Goal: Information Seeking & Learning: Learn about a topic

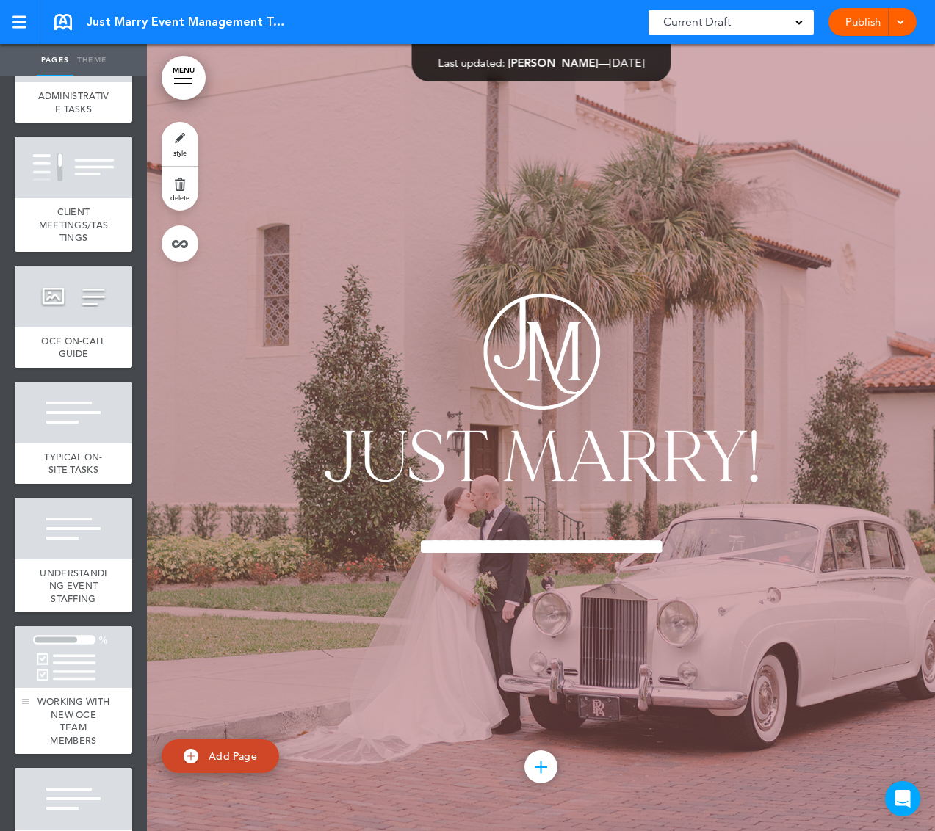
scroll to position [7033, 0]
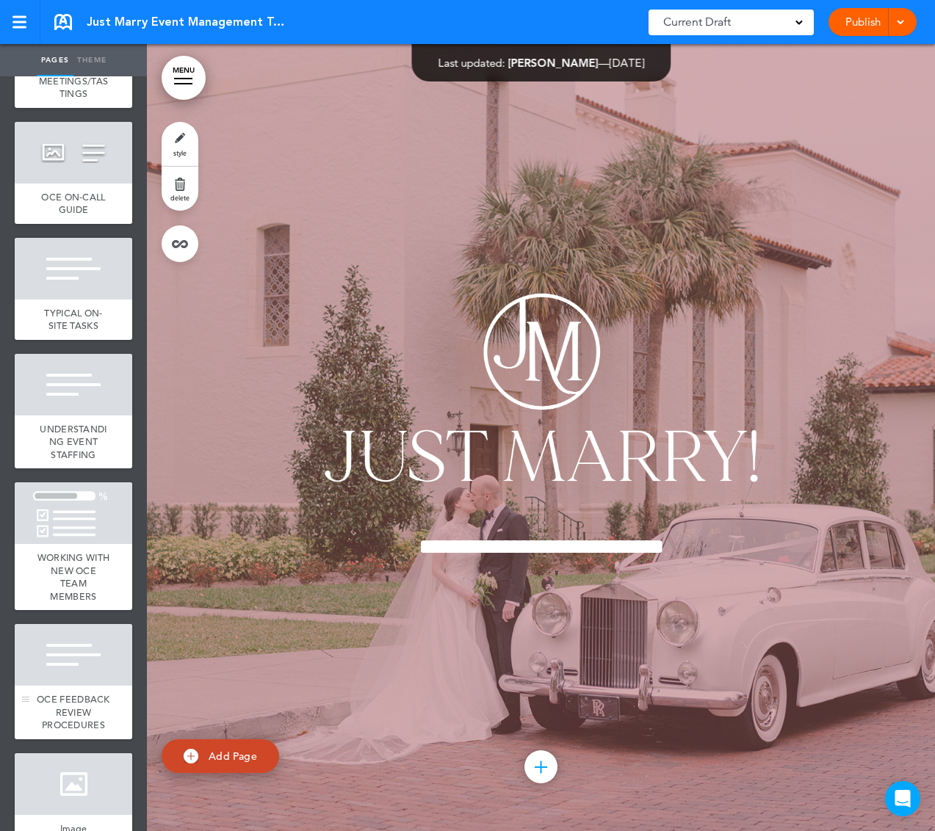
click at [73, 724] on div "OCE FEEDBACK REVIEW PROCEDURES" at bounding box center [74, 713] width 118 height 54
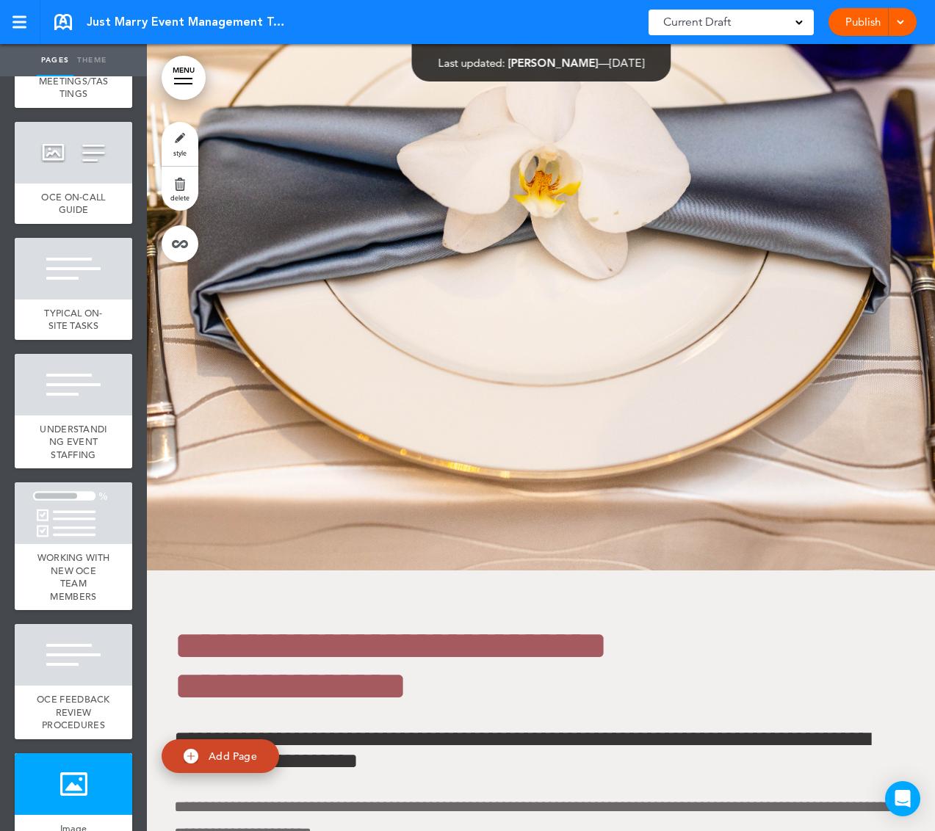
scroll to position [70420, 0]
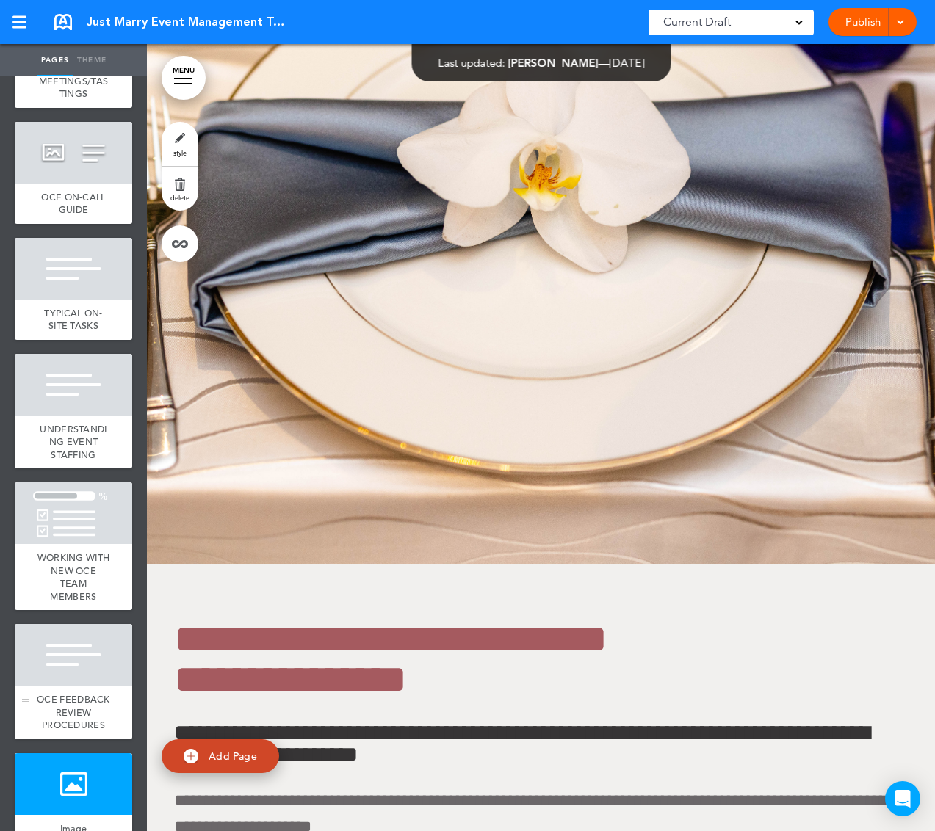
click at [79, 686] on div at bounding box center [74, 655] width 118 height 62
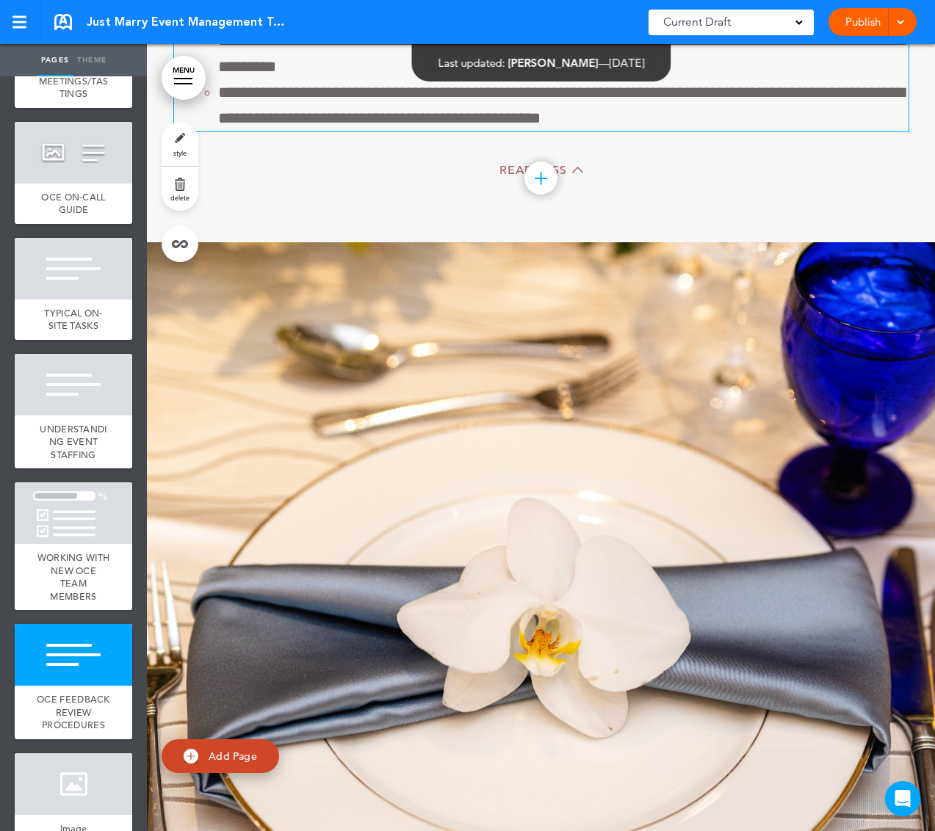
scroll to position [69974, 0]
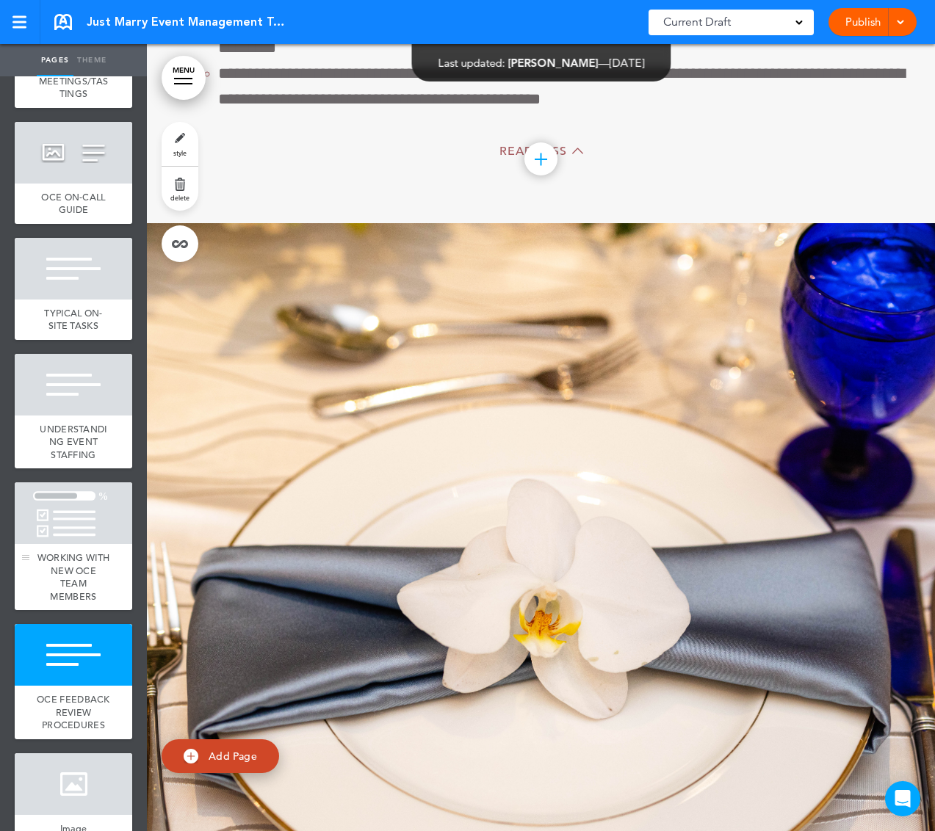
click at [80, 603] on span "WORKING WITH NEW OCE TEAM MEMBERS" at bounding box center [73, 577] width 73 height 51
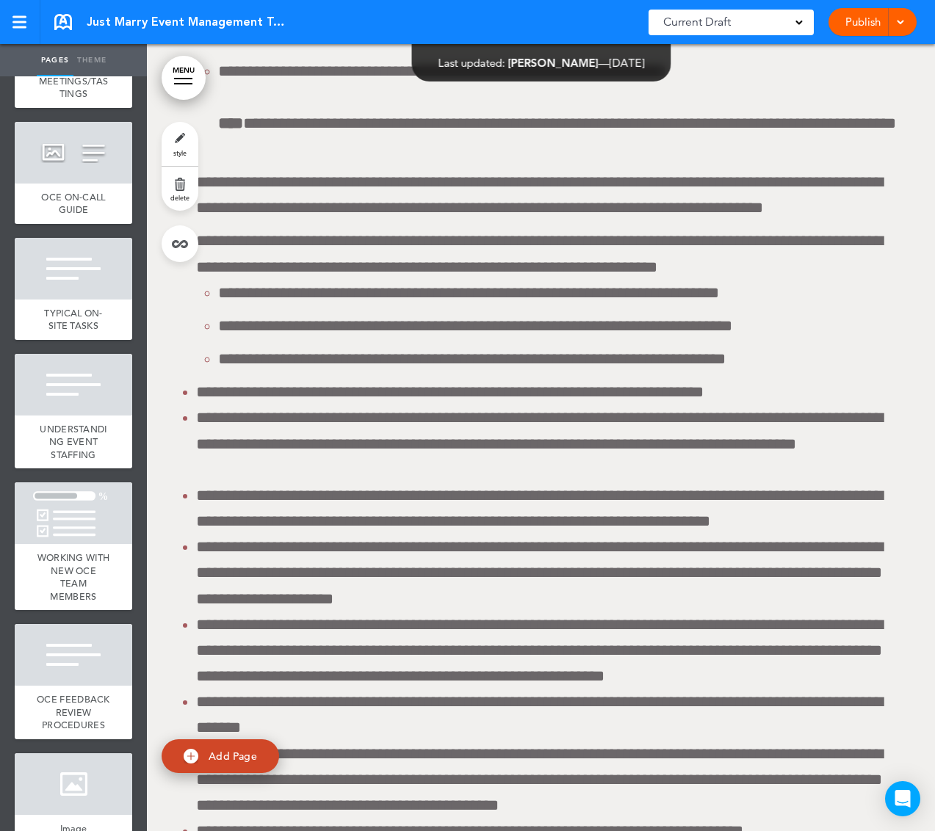
scroll to position [71337, 0]
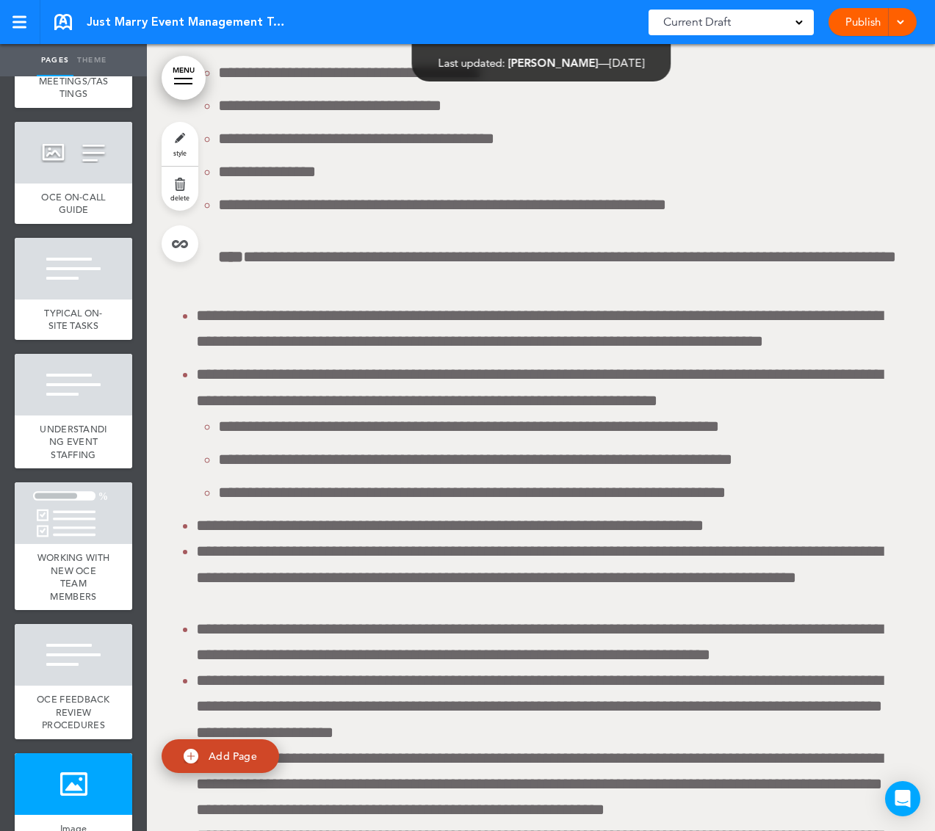
click at [749, 18] on div "Current Draft" at bounding box center [730, 23] width 165 height 26
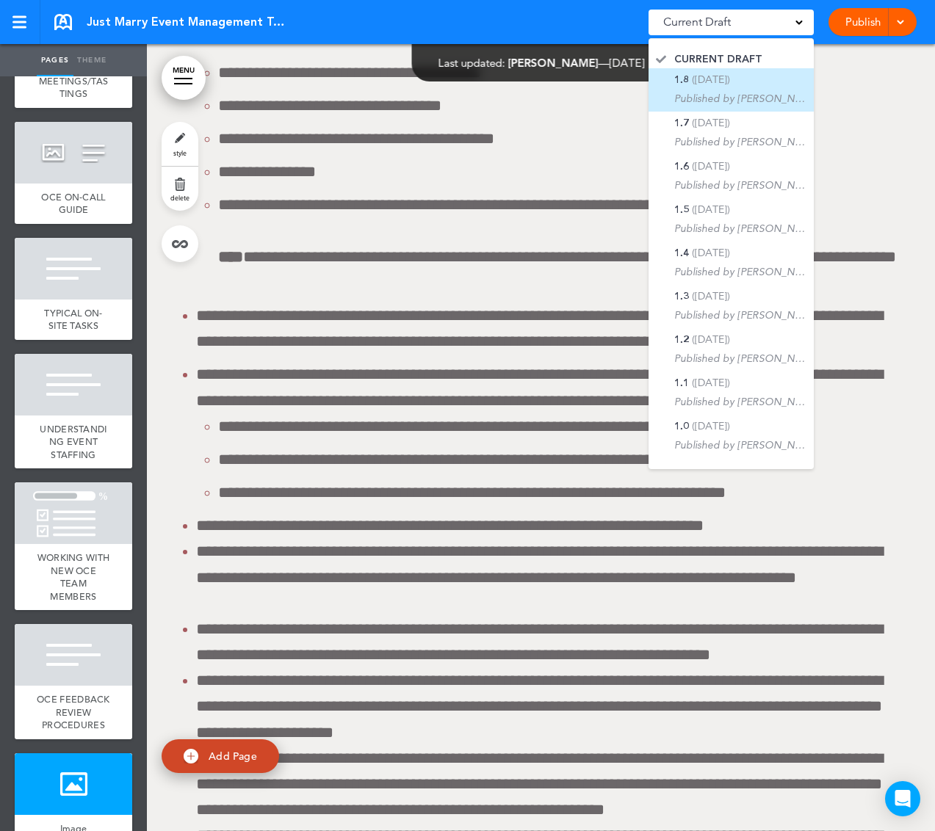
click at [740, 99] on p "Published by [PERSON_NAME]" at bounding box center [740, 98] width 132 height 15
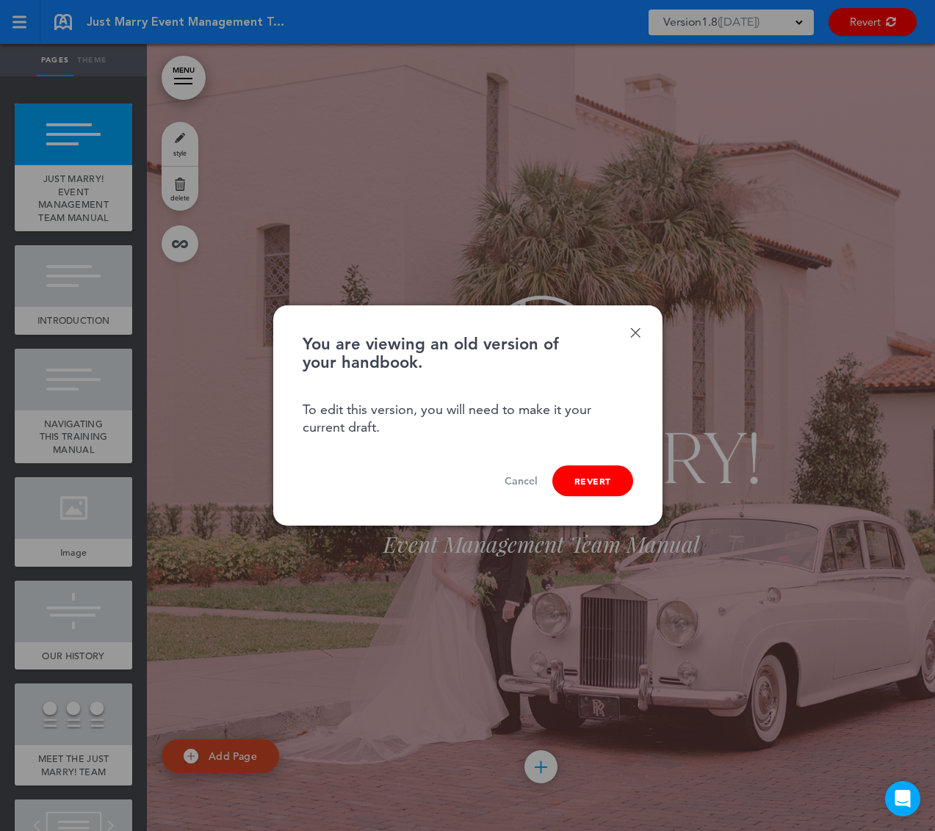
scroll to position [477, 0]
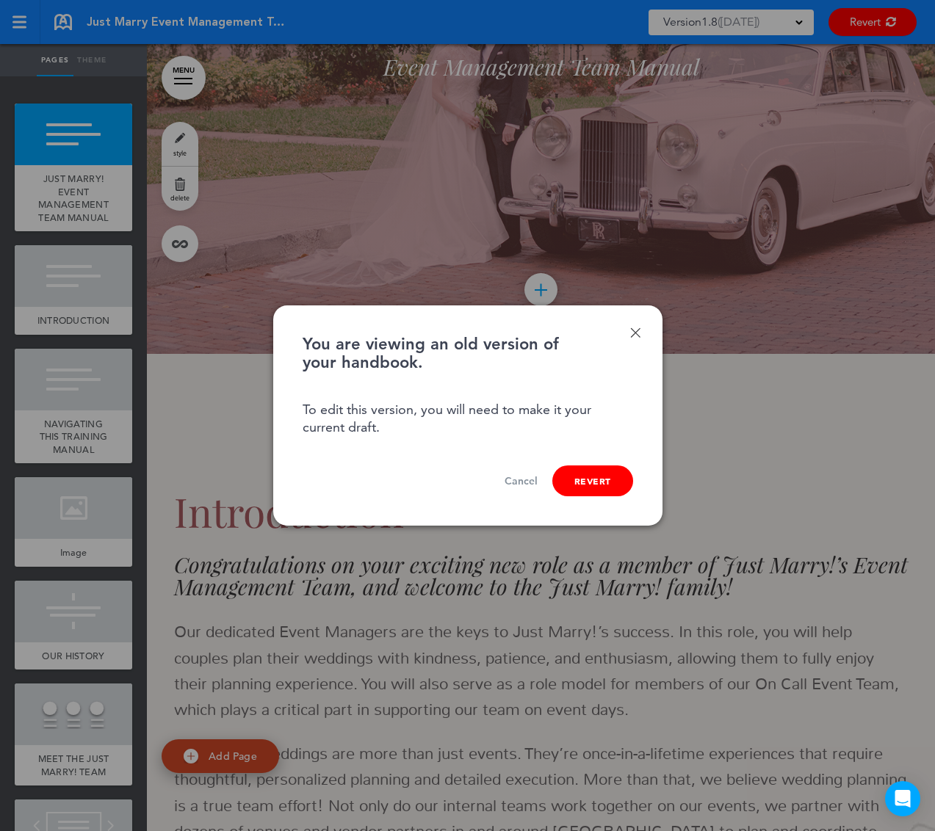
click at [636, 336] on link "Done" at bounding box center [635, 333] width 10 height 10
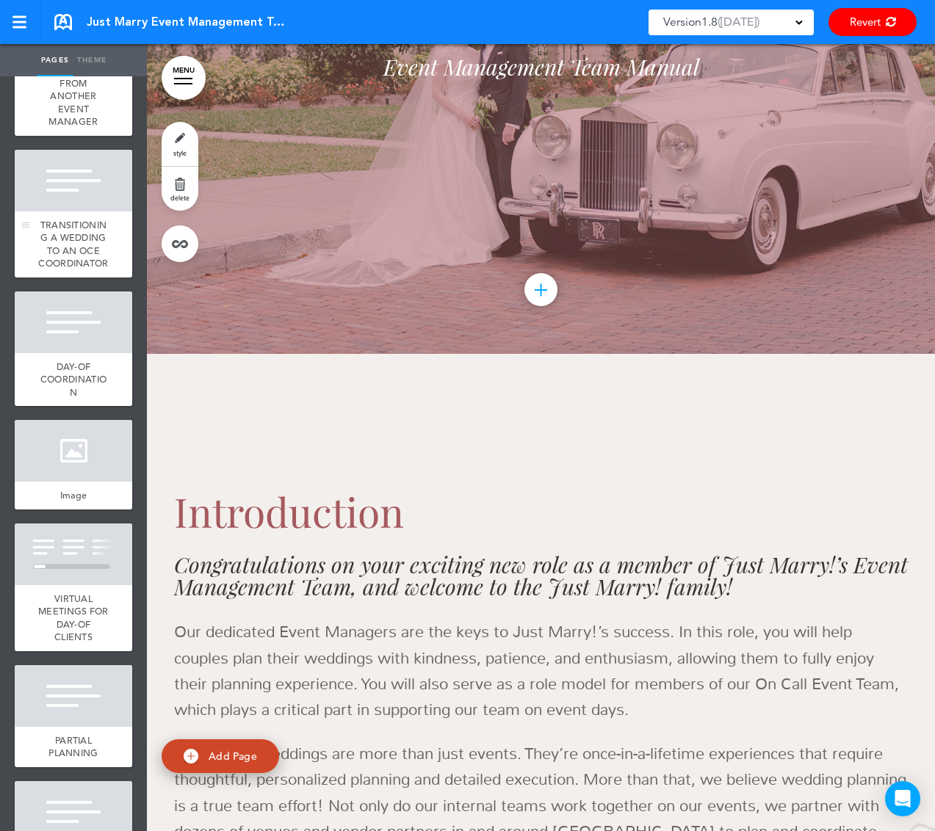
scroll to position [5679, 0]
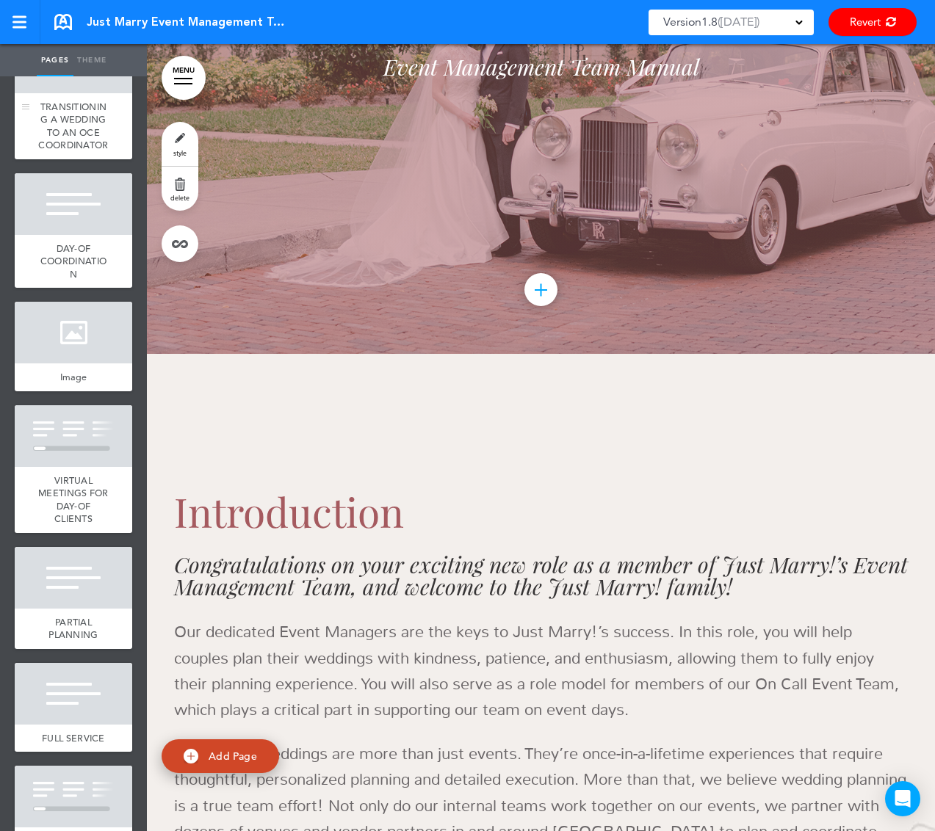
click at [93, 152] on span "TRANSITIONING A WEDDING TO AN OCE COORDINATOR" at bounding box center [73, 126] width 70 height 51
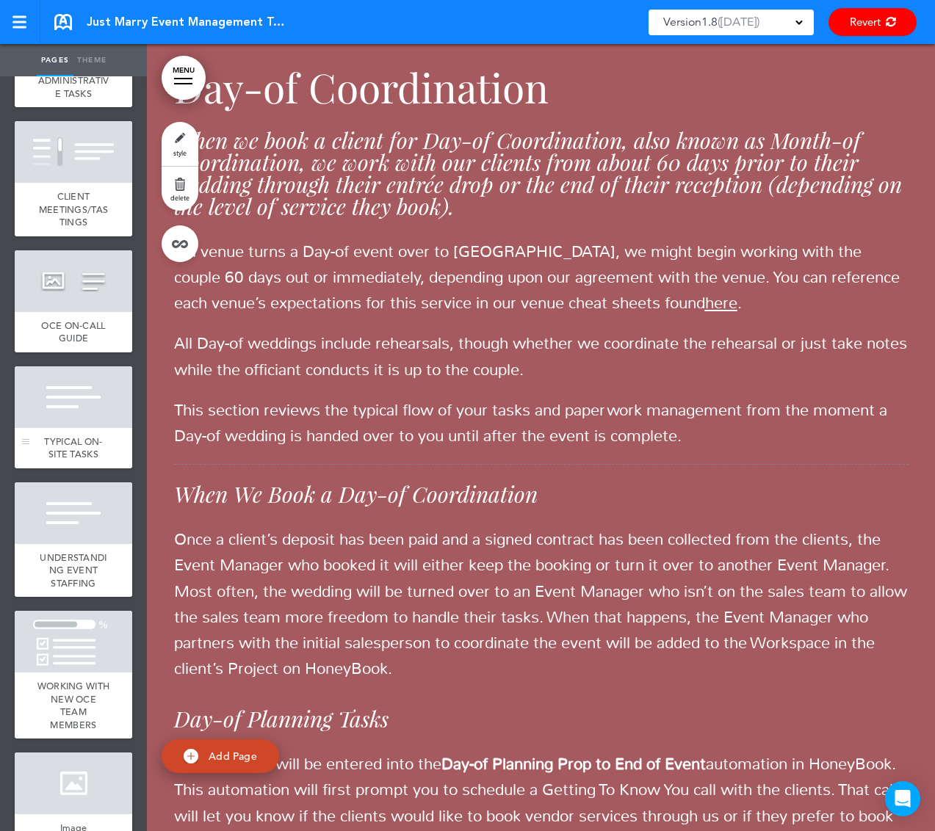
scroll to position [6996, 0]
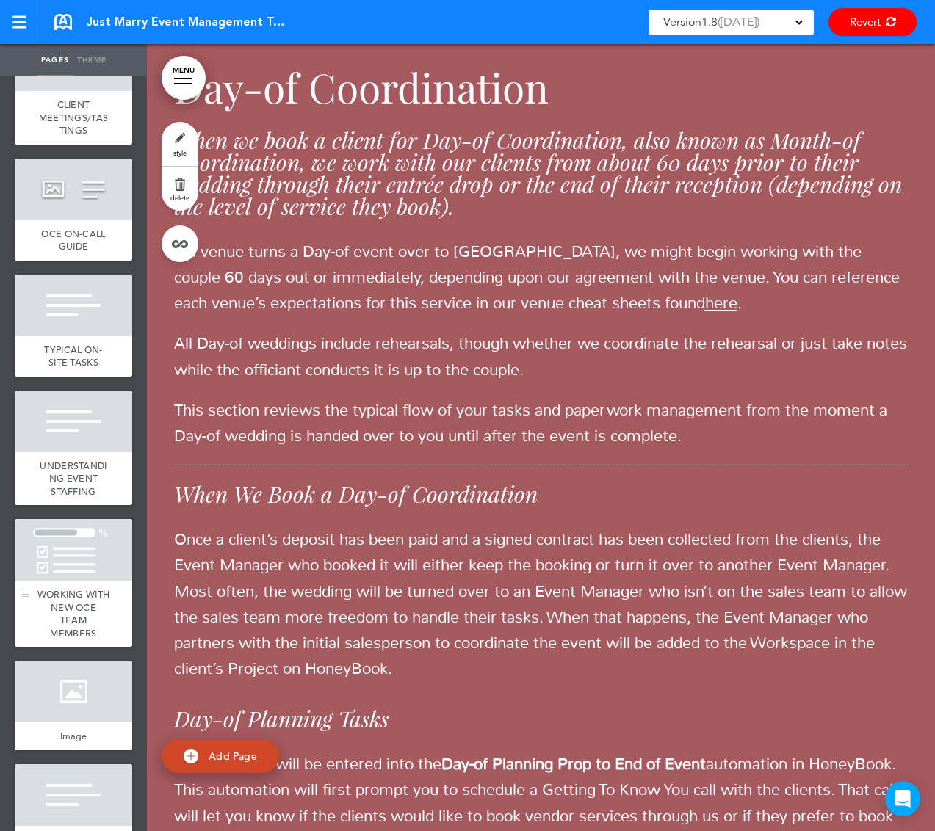
click at [57, 640] on span "WORKING WITH NEW OCE TEAM MEMBERS" at bounding box center [73, 613] width 73 height 51
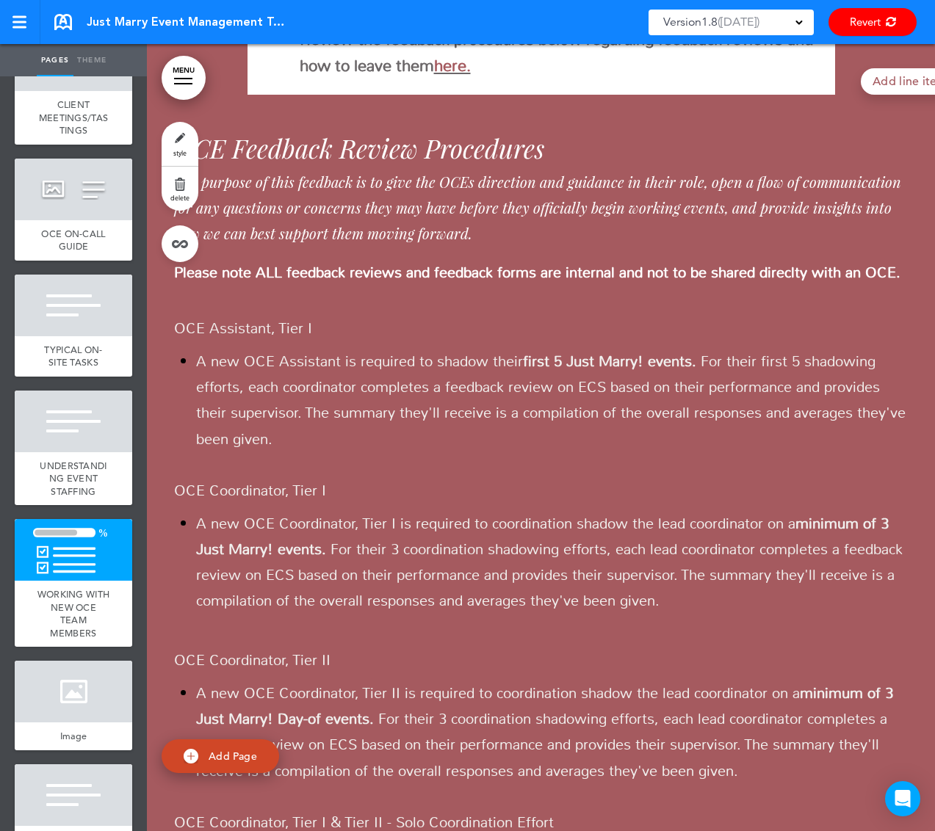
scroll to position [69386, 0]
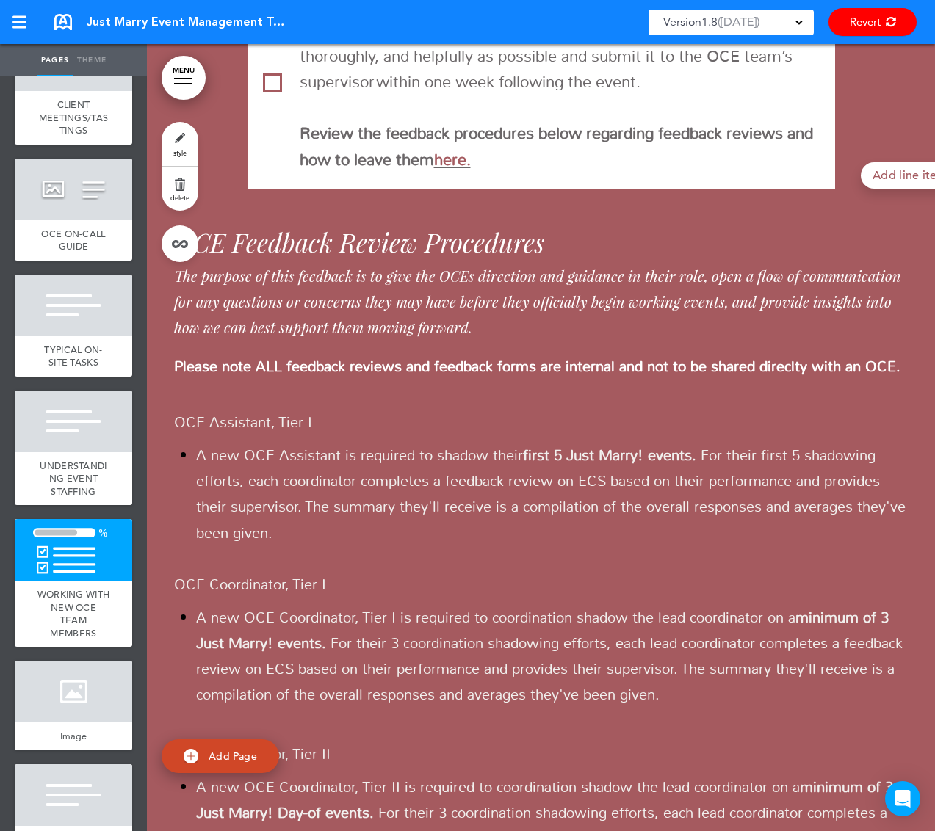
click at [790, 25] on div "Version 1.8 ( [DATE] )" at bounding box center [730, 23] width 165 height 26
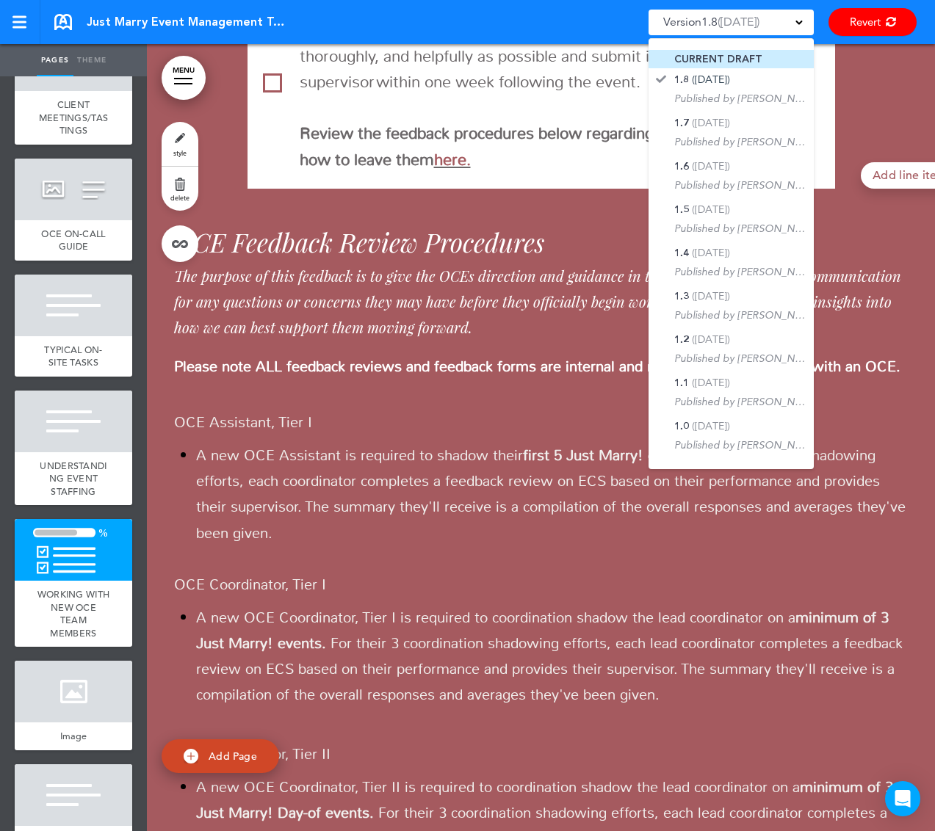
click at [759, 54] on li "CURRENT DRAFT" at bounding box center [730, 59] width 165 height 18
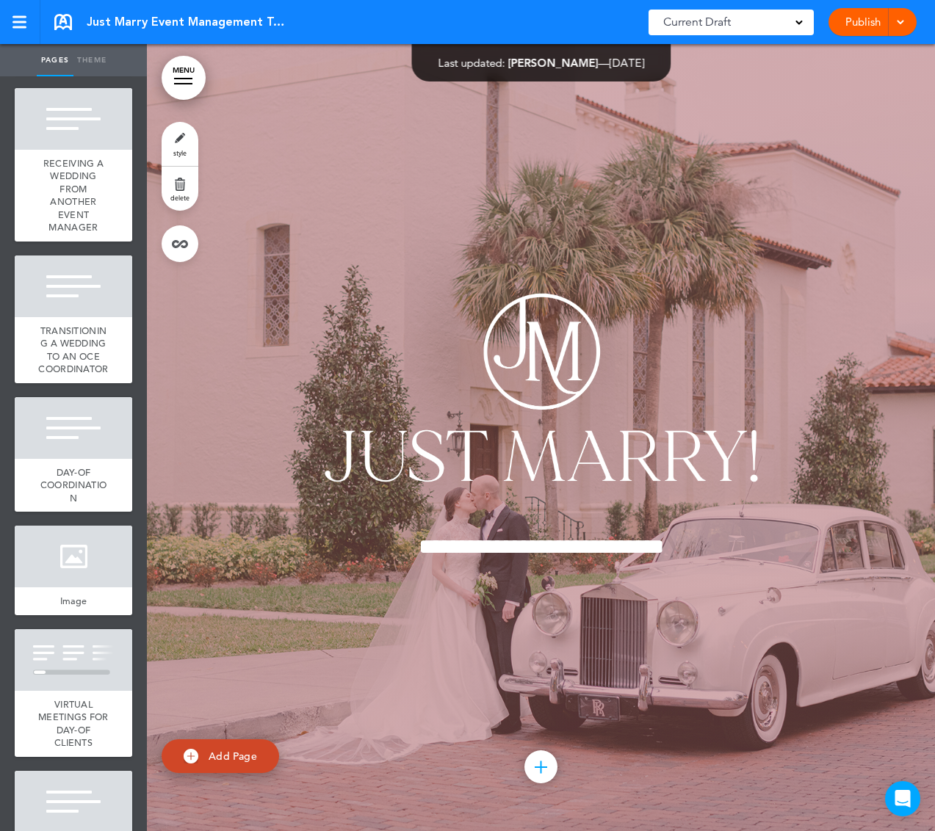
scroll to position [5476, 0]
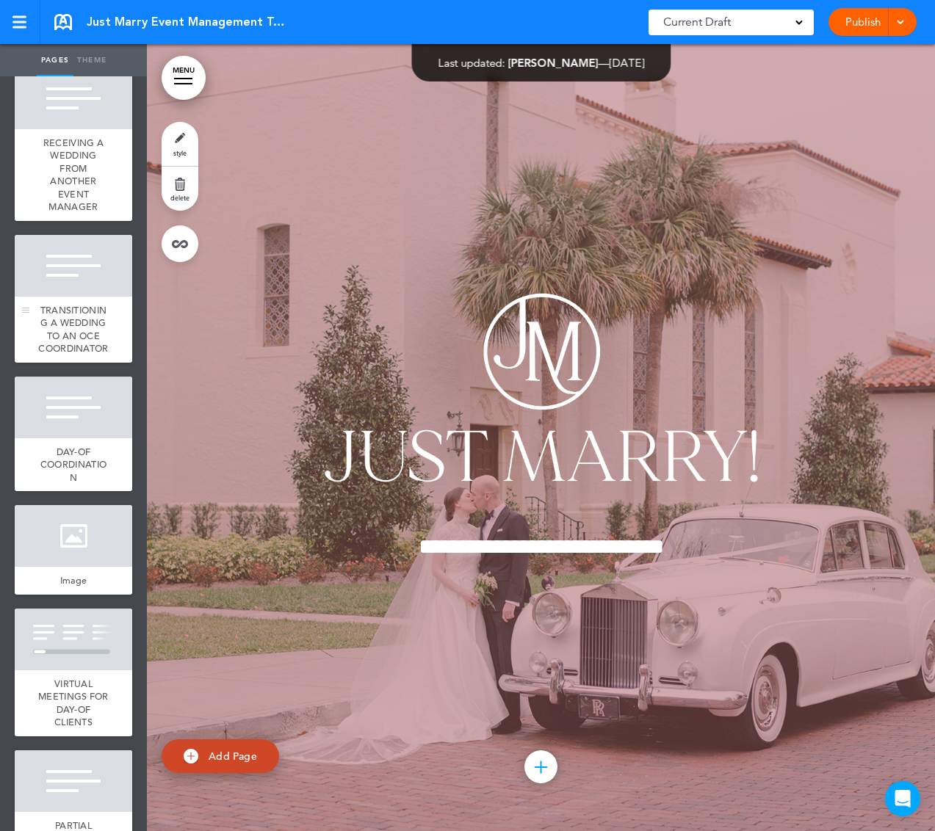
click at [90, 355] on span "TRANSITIONING A WEDDING TO AN OCE COORDINATOR" at bounding box center [73, 329] width 70 height 51
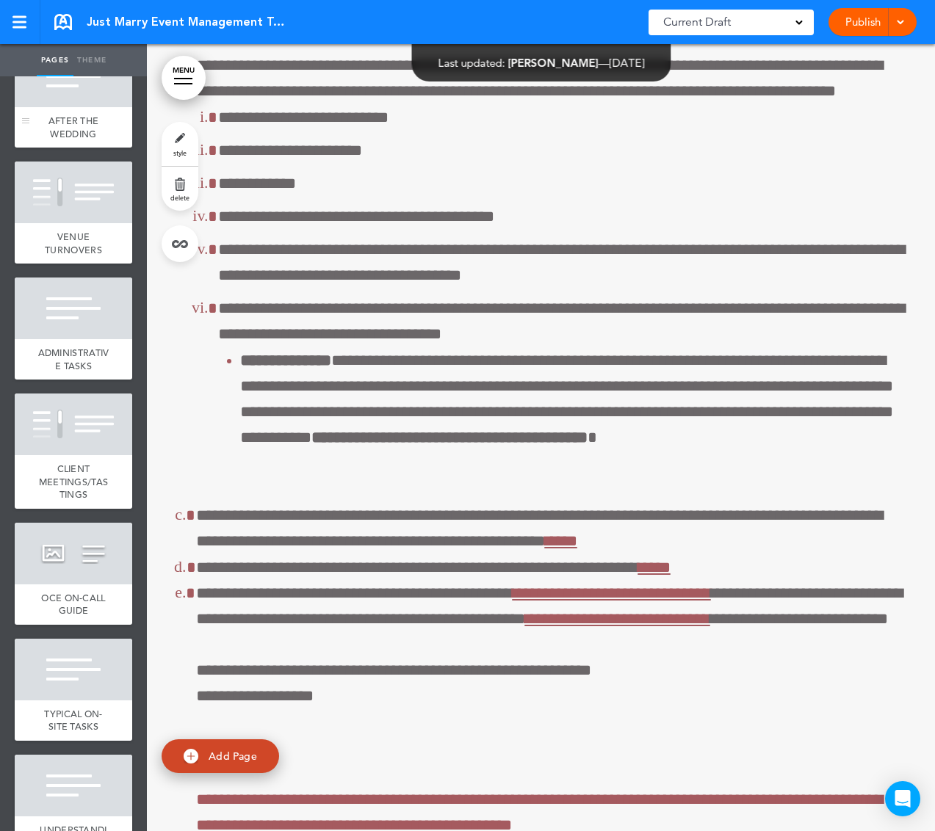
scroll to position [6776, 0]
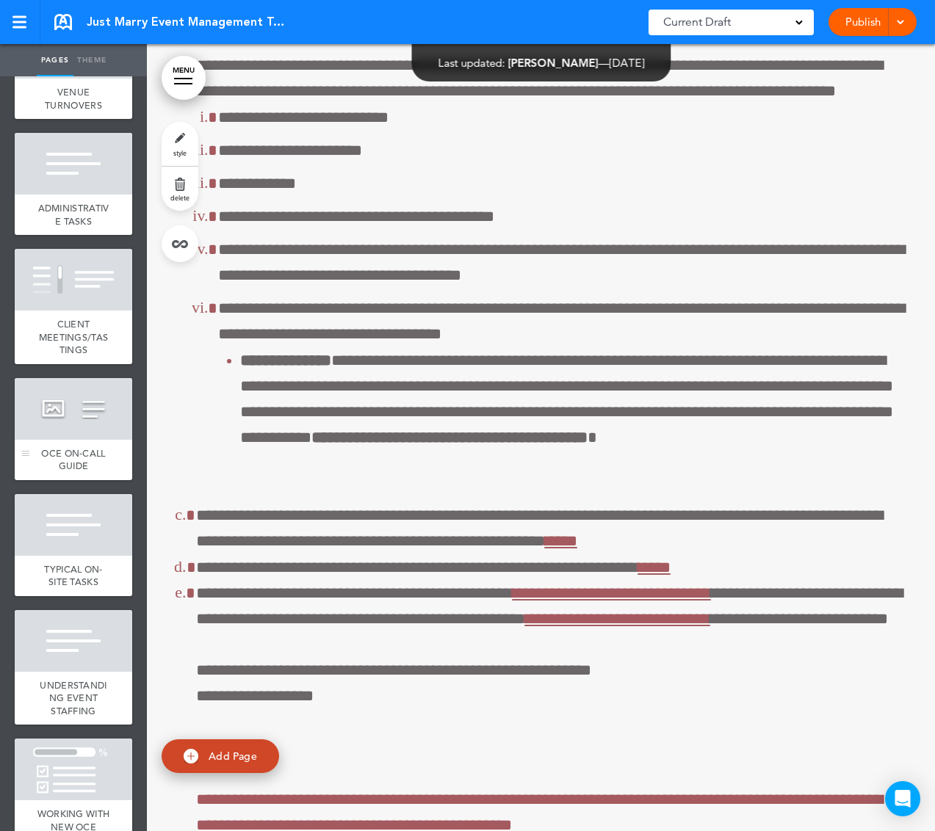
click at [81, 440] on div at bounding box center [74, 409] width 118 height 62
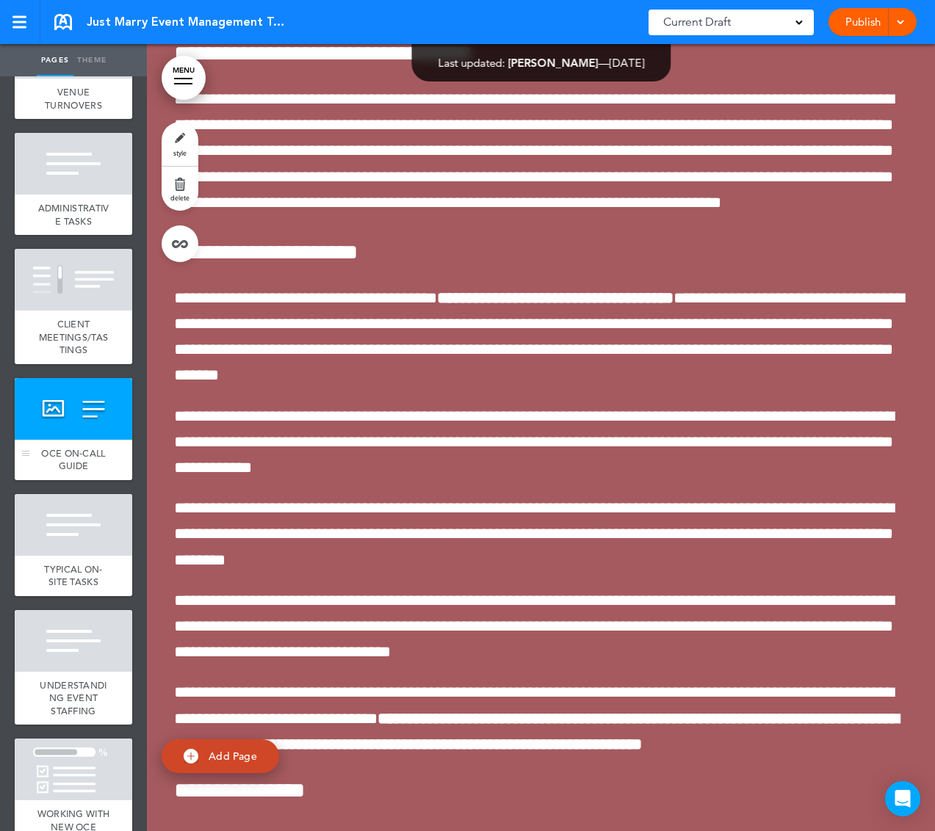
scroll to position [65680, 0]
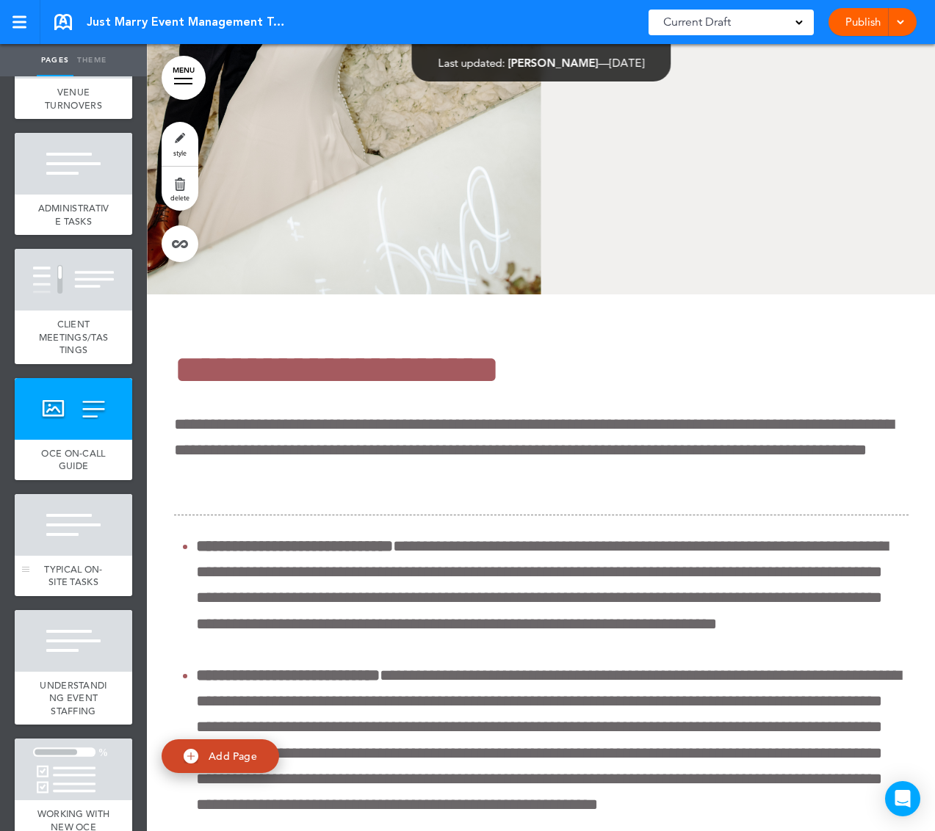
click at [64, 556] on div at bounding box center [74, 525] width 118 height 62
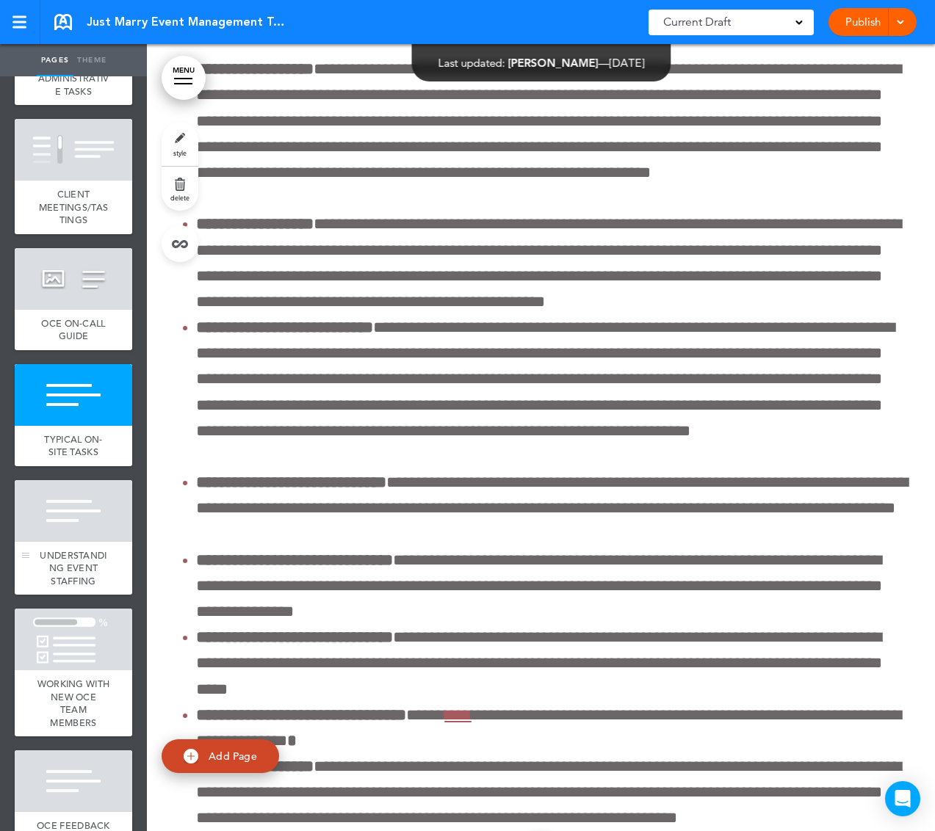
scroll to position [7063, 0]
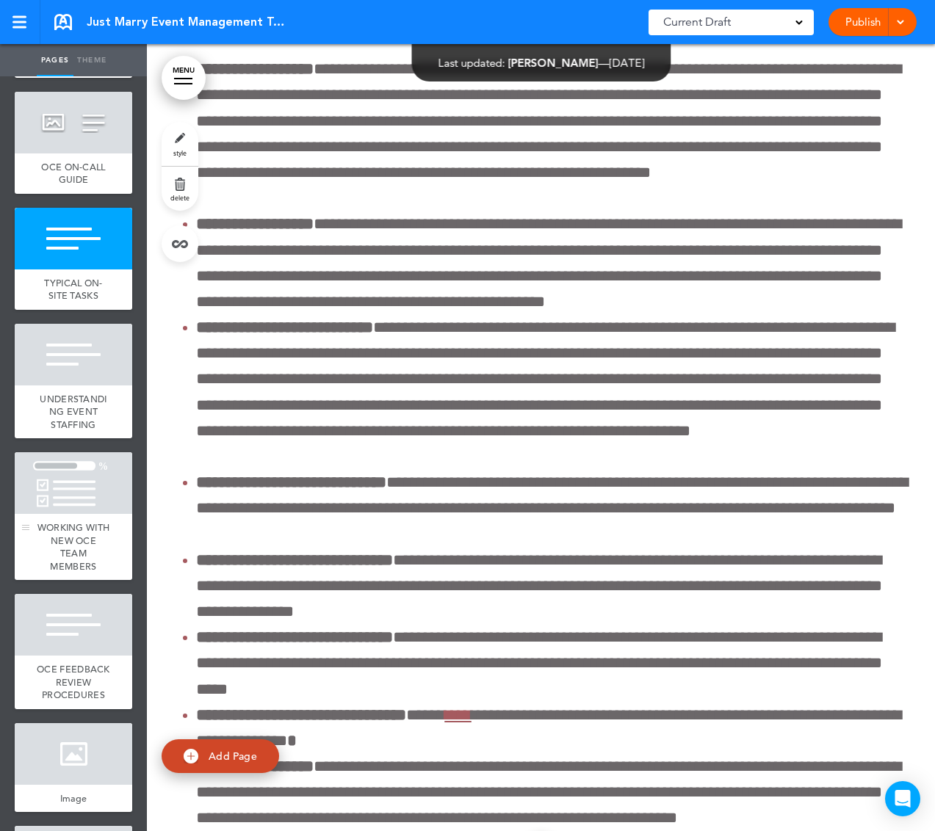
click at [77, 571] on span "WORKING WITH NEW OCE TEAM MEMBERS" at bounding box center [73, 546] width 73 height 51
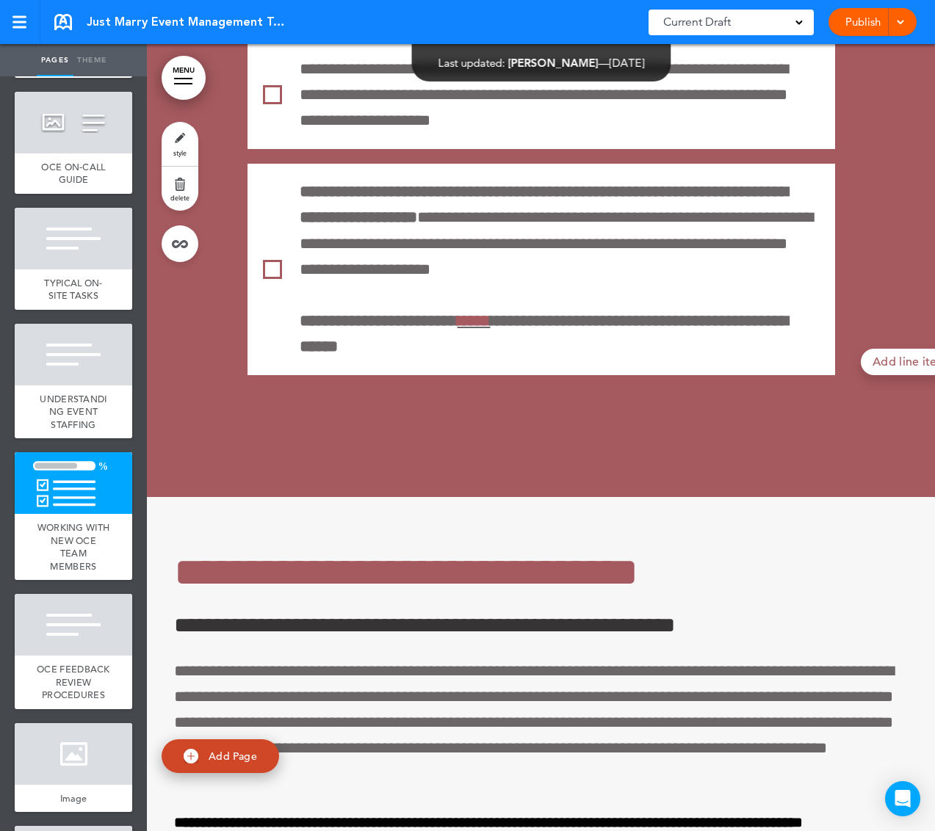
scroll to position [68806, 0]
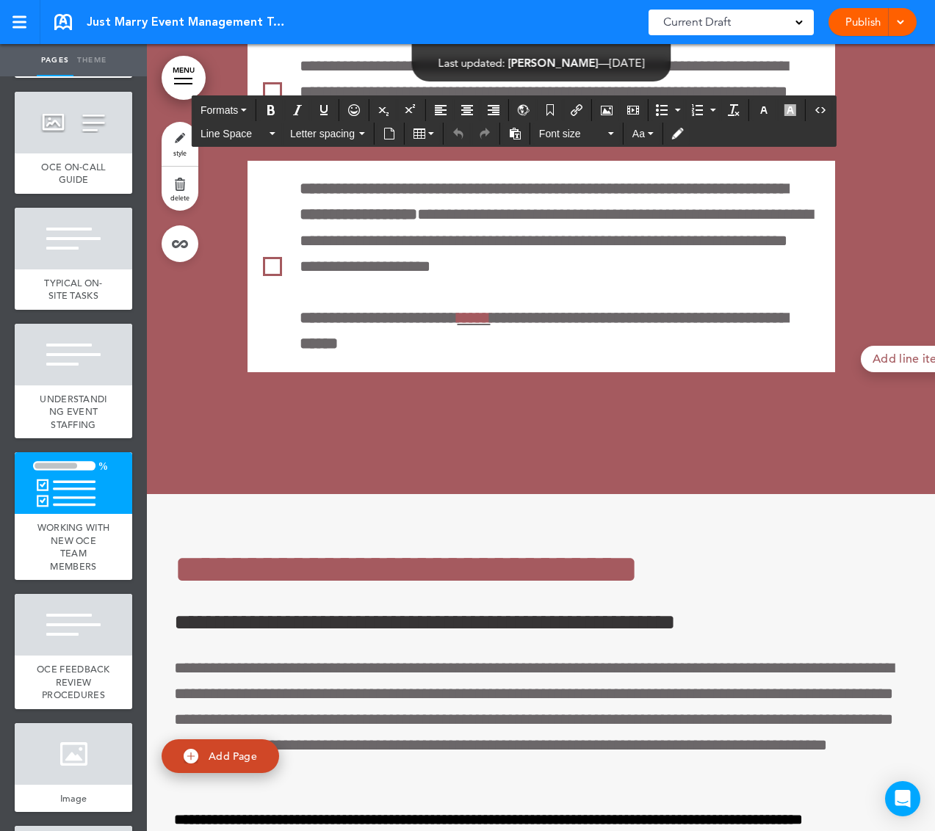
drag, startPoint x: 411, startPoint y: 530, endPoint x: 330, endPoint y: 530, distance: 80.8
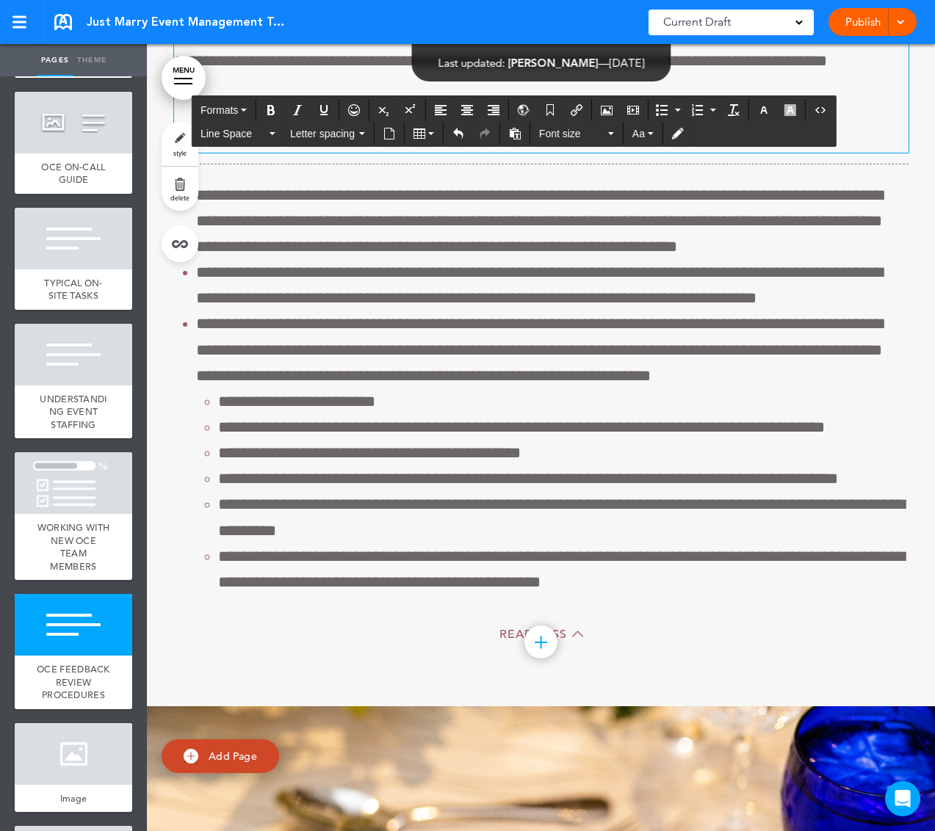
scroll to position [69679, 0]
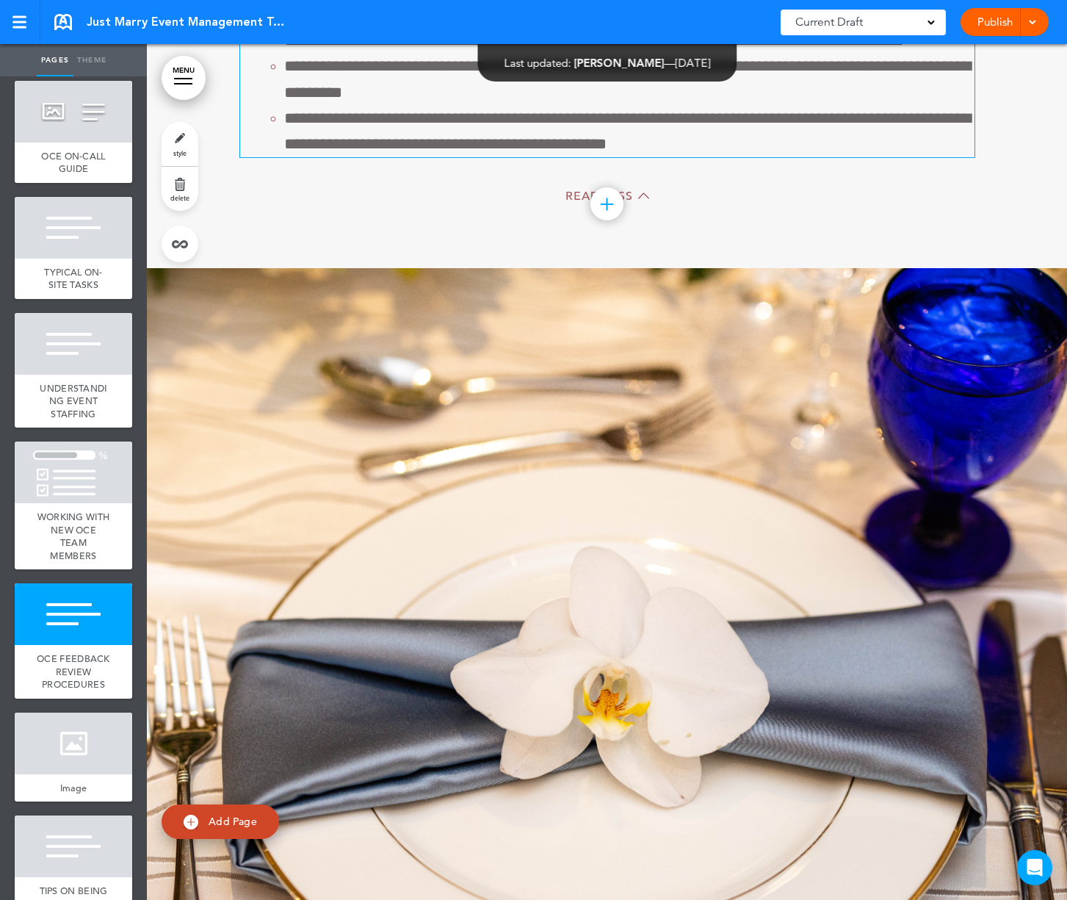
scroll to position [72392, 0]
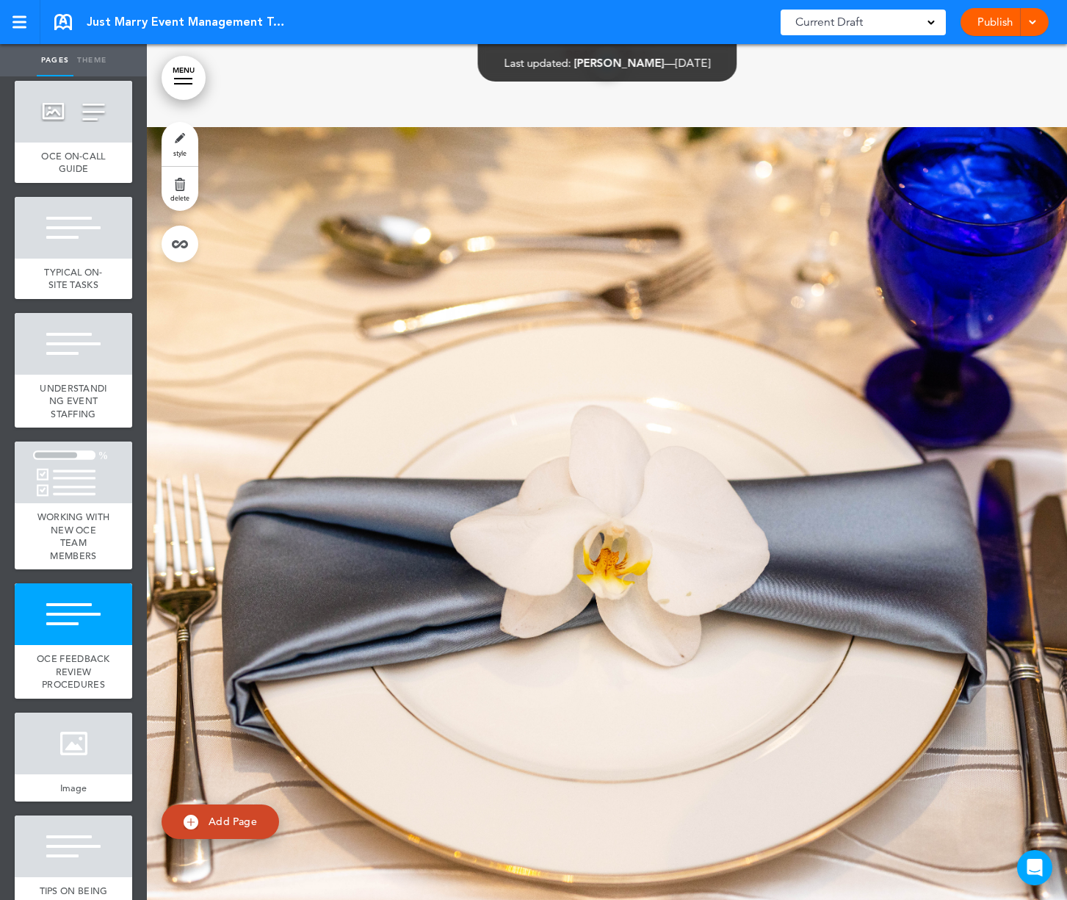
click at [61, 22] on link at bounding box center [63, 22] width 18 height 16
